Goal: Information Seeking & Learning: Understand process/instructions

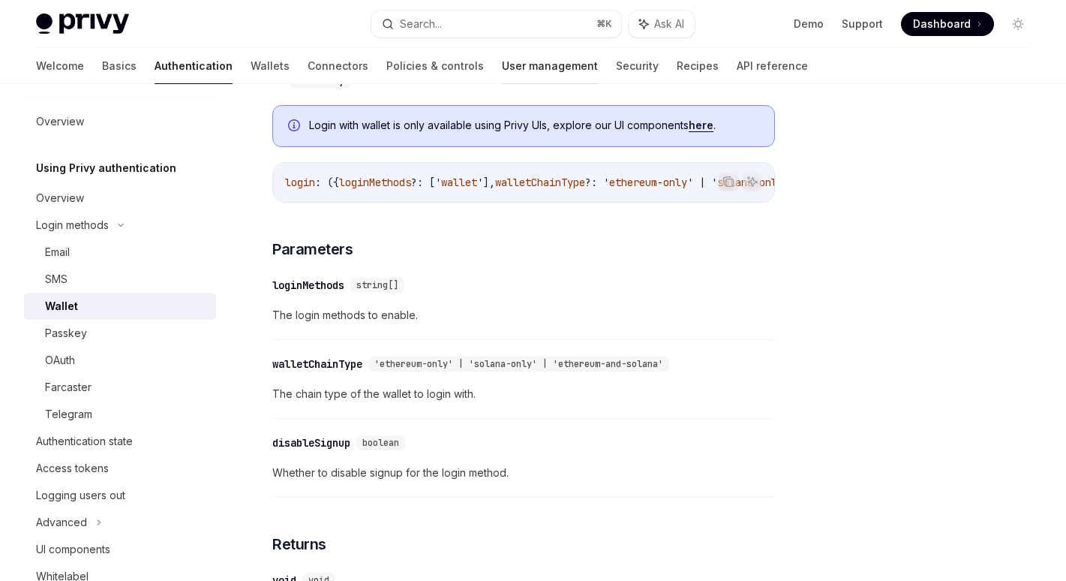
scroll to position [305, 0]
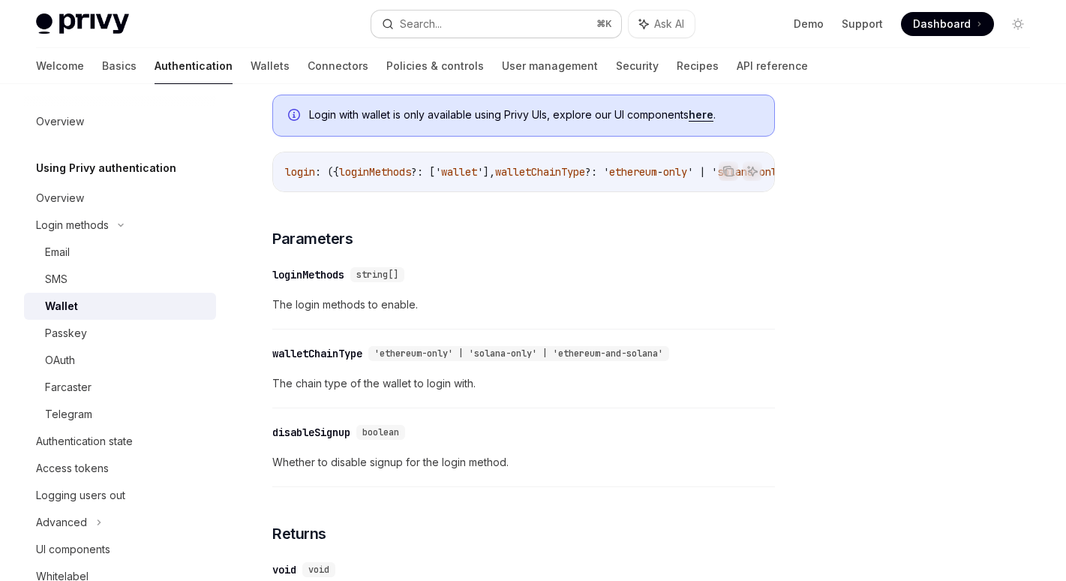
click at [430, 17] on div "Search..." at bounding box center [421, 24] width 42 height 18
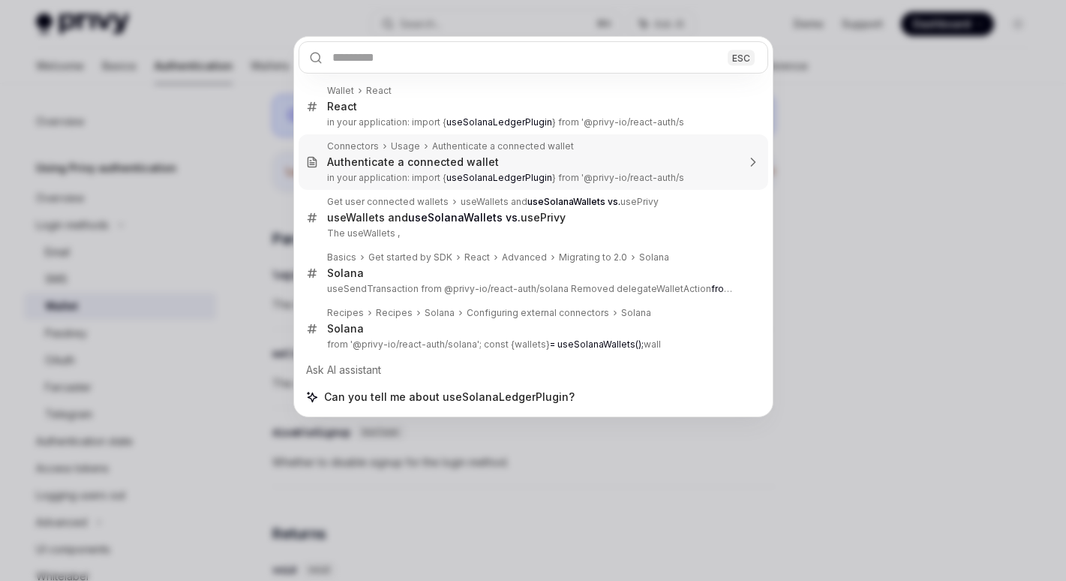
type textarea "*"
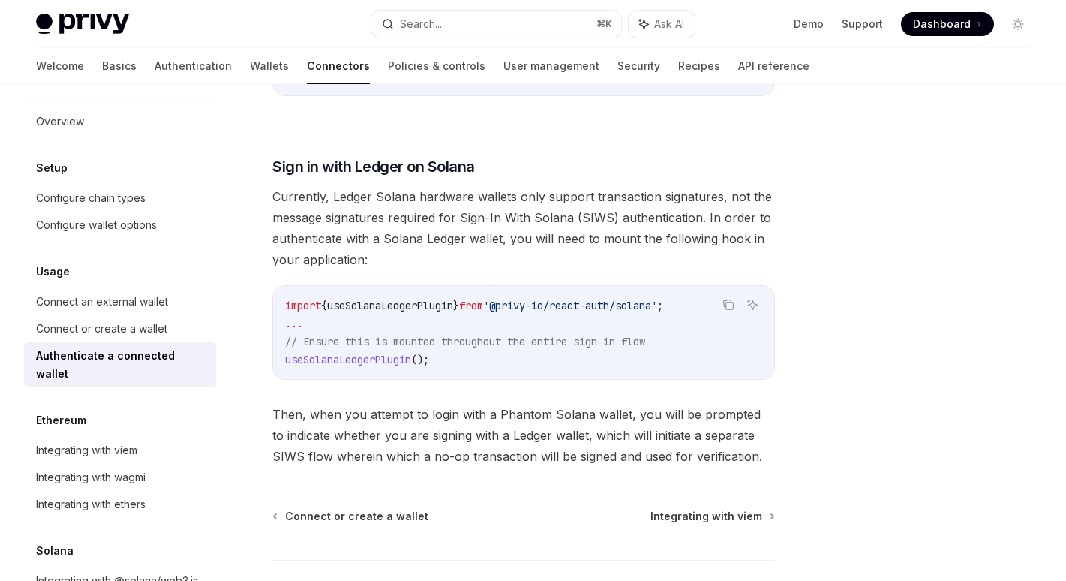
scroll to position [1238, 0]
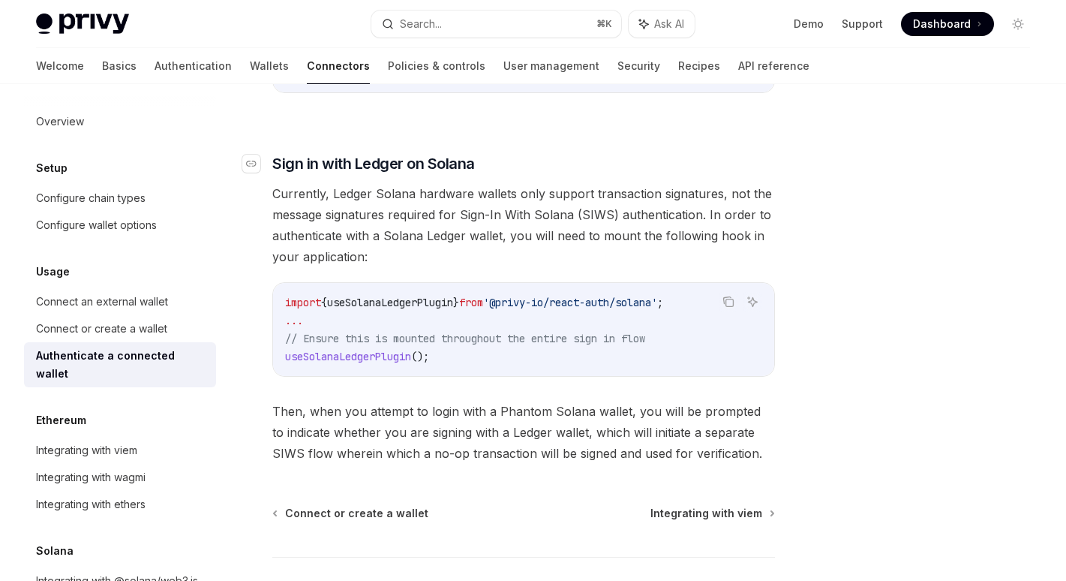
click at [263, 166] on link "​" at bounding box center [257, 163] width 30 height 21
